Goal: Task Accomplishment & Management: Manage account settings

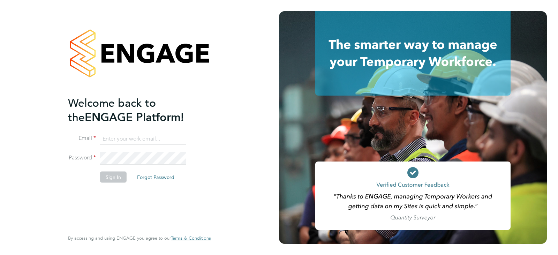
type input "[EMAIL_ADDRESS][DOMAIN_NAME]"
click at [121, 181] on button "Sign In" at bounding box center [113, 177] width 27 height 11
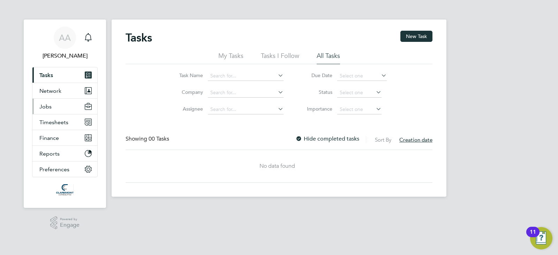
click at [72, 111] on button "Jobs" at bounding box center [64, 106] width 65 height 15
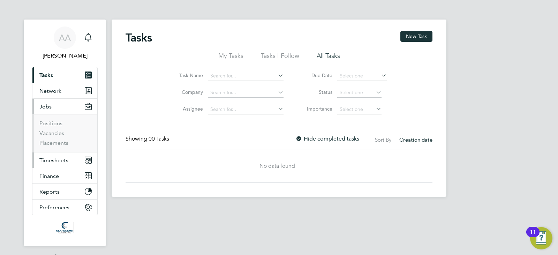
click at [68, 161] on button "Timesheets" at bounding box center [64, 159] width 65 height 15
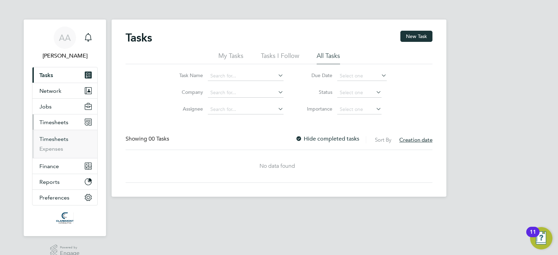
click at [55, 137] on link "Timesheets" at bounding box center [53, 139] width 29 height 7
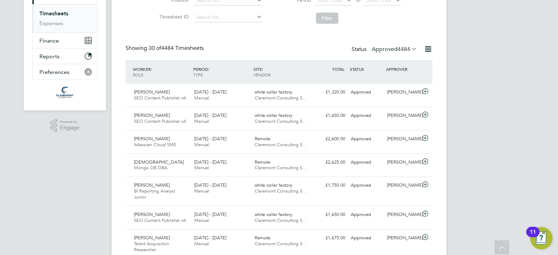
click at [387, 52] on label "Approved 4484" at bounding box center [394, 49] width 45 height 7
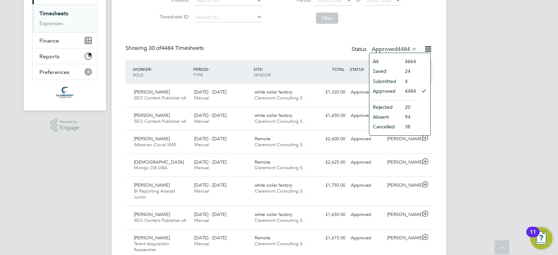
click at [390, 70] on li "Saved" at bounding box center [386, 71] width 32 height 10
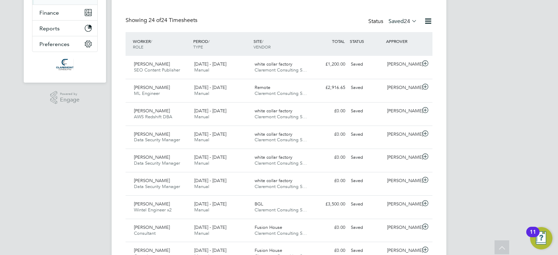
click at [392, 24] on label "Saved 24" at bounding box center [403, 21] width 29 height 7
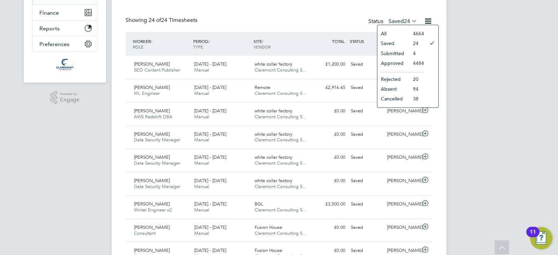
click at [397, 51] on li "Submitted" at bounding box center [394, 54] width 32 height 10
